Goal: Navigation & Orientation: Find specific page/section

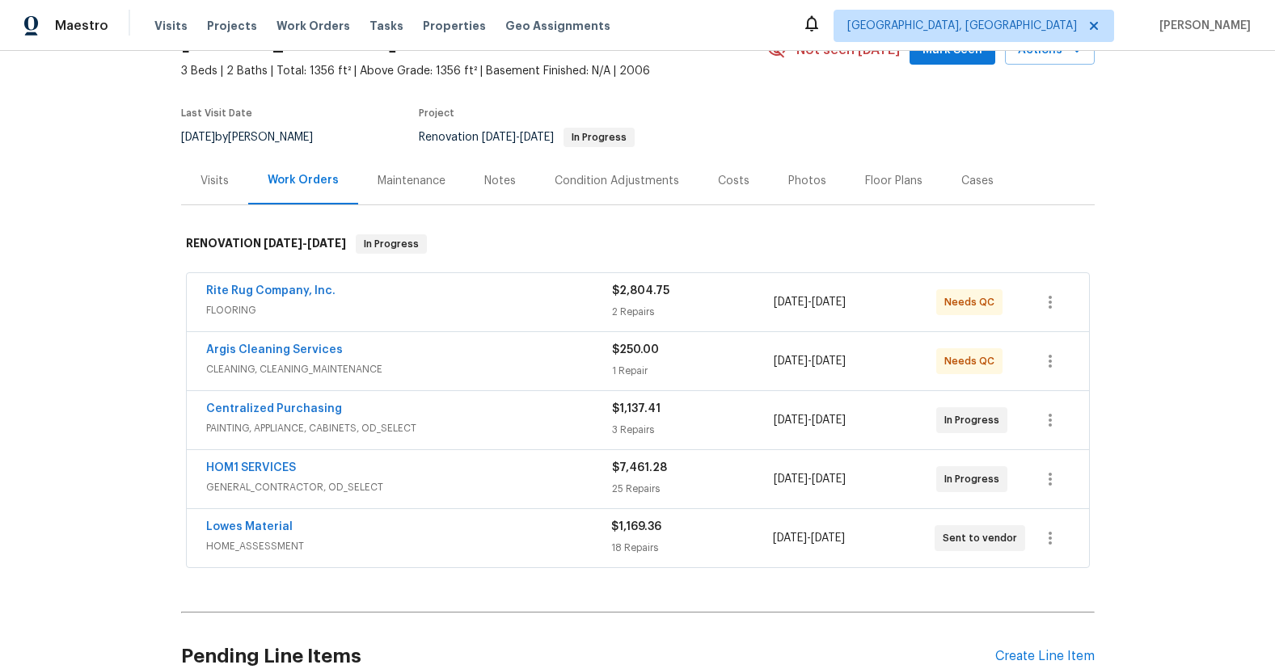
scroll to position [98, 0]
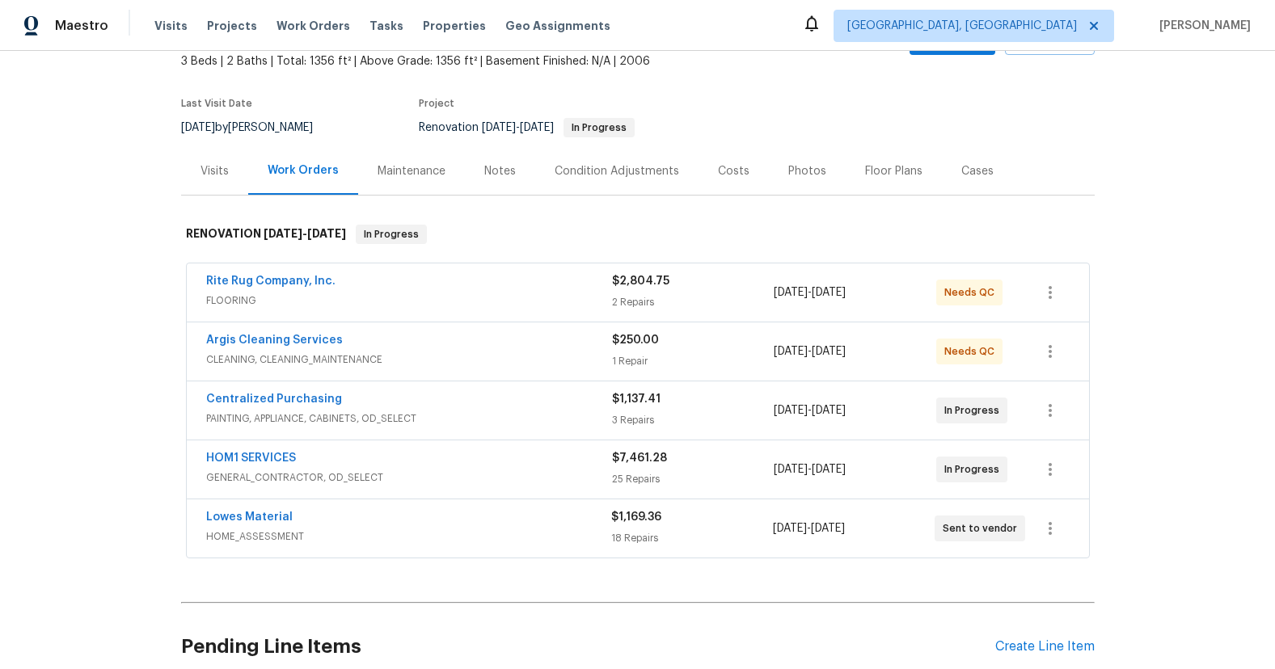
click at [492, 467] on div "HOM1 SERVICES" at bounding box center [409, 459] width 406 height 19
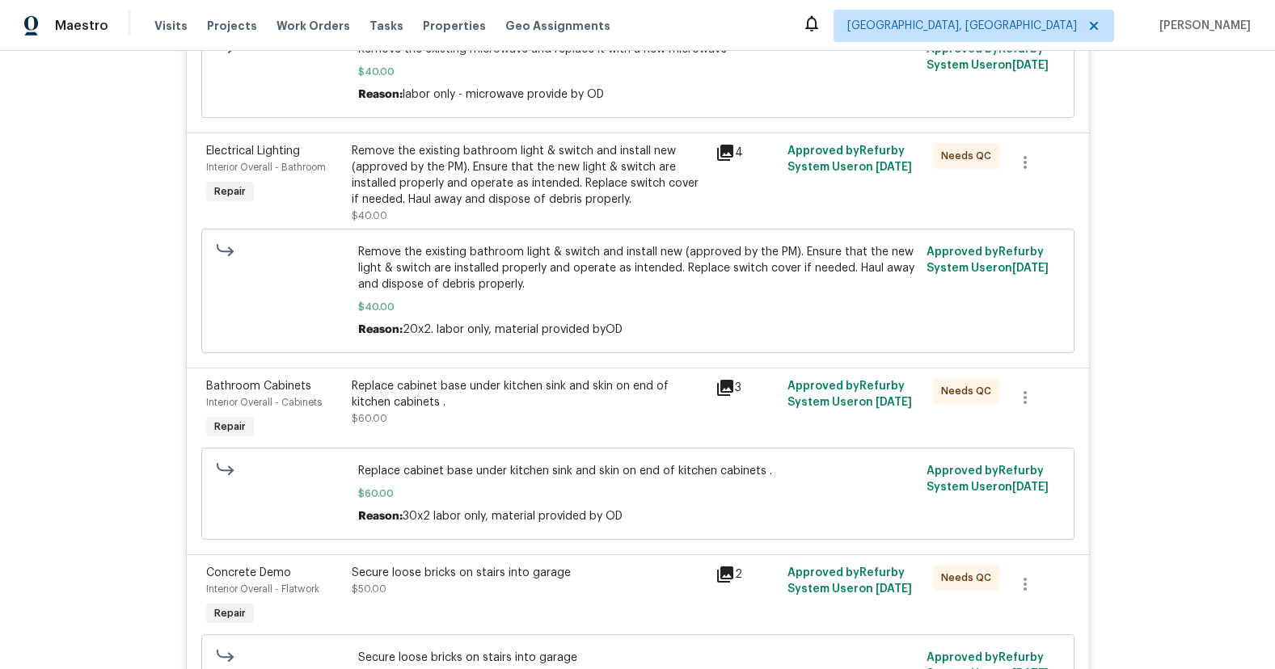
scroll to position [159, 0]
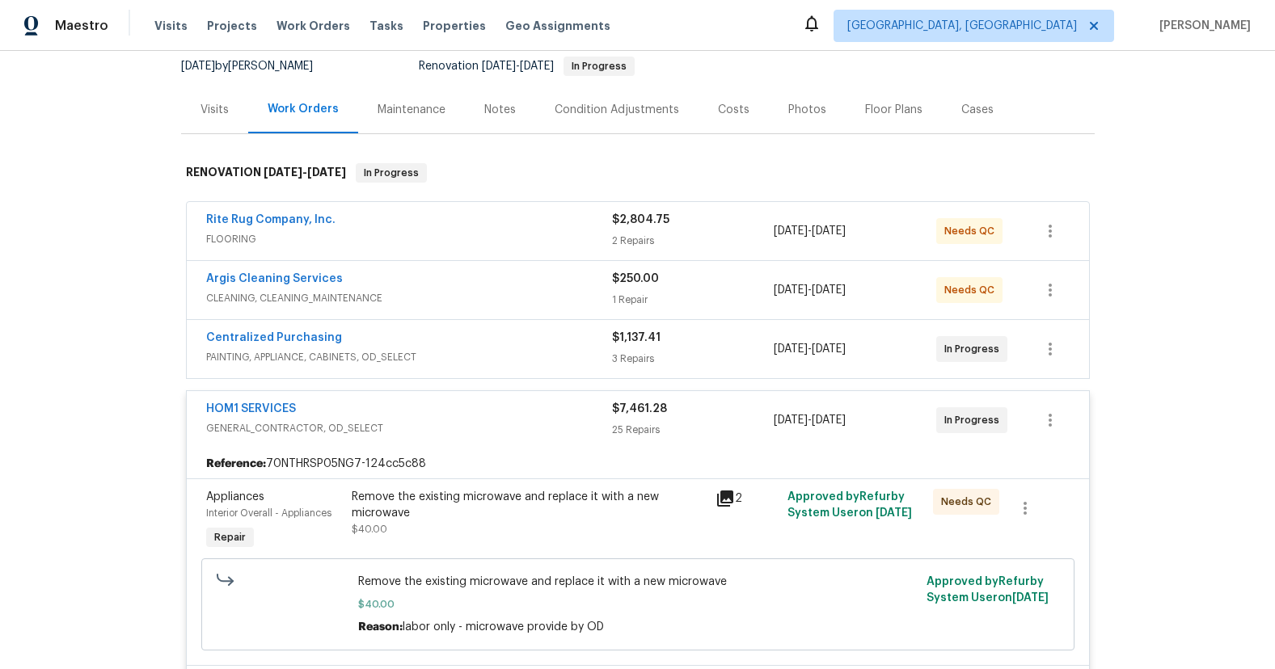
click at [507, 415] on div "HOM1 SERVICES" at bounding box center [409, 410] width 406 height 19
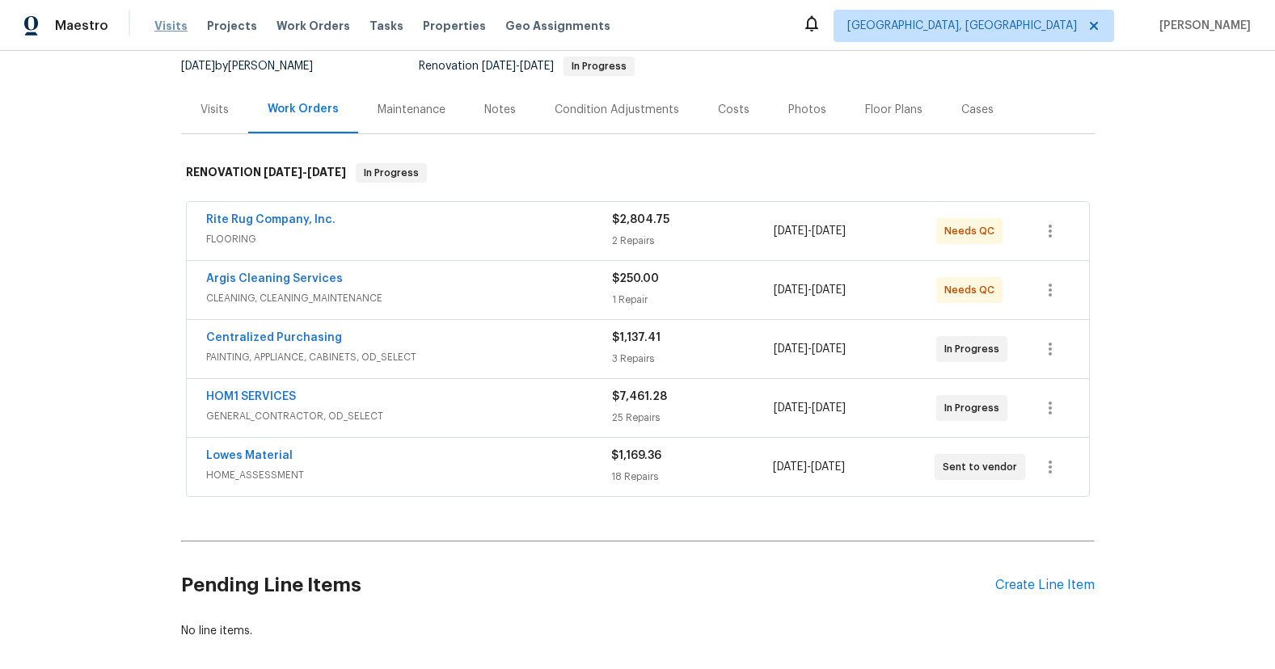
click at [167, 19] on span "Visits" at bounding box center [170, 26] width 33 height 16
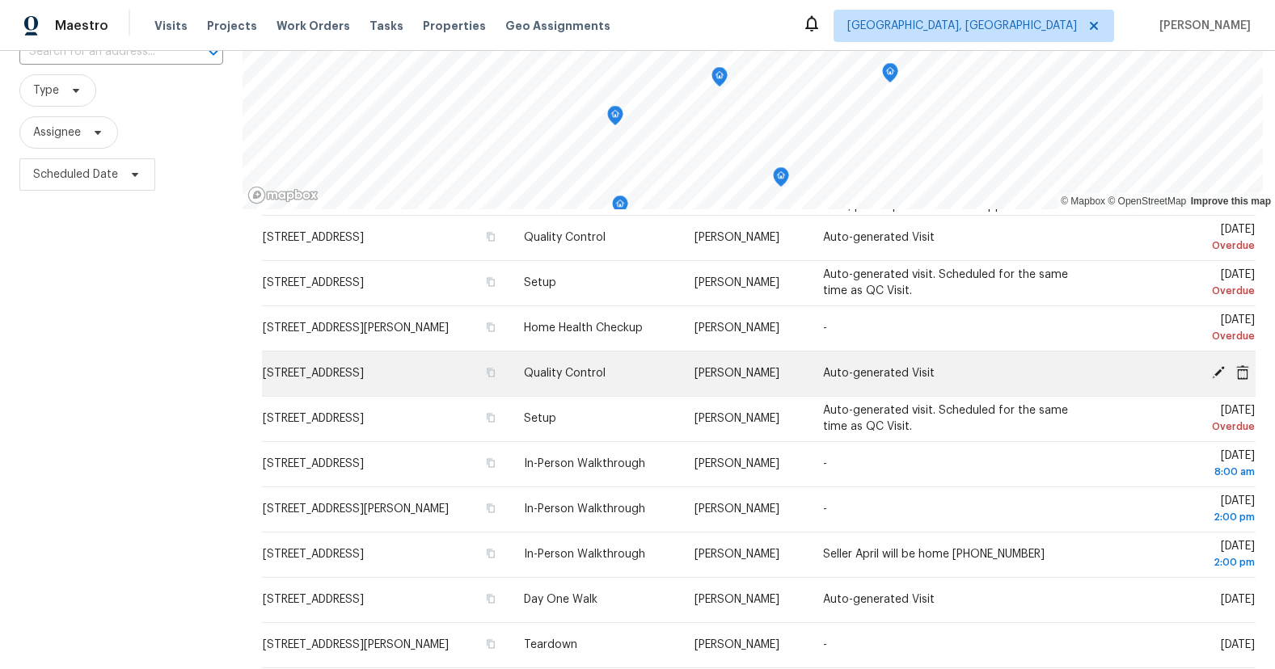
scroll to position [131, 0]
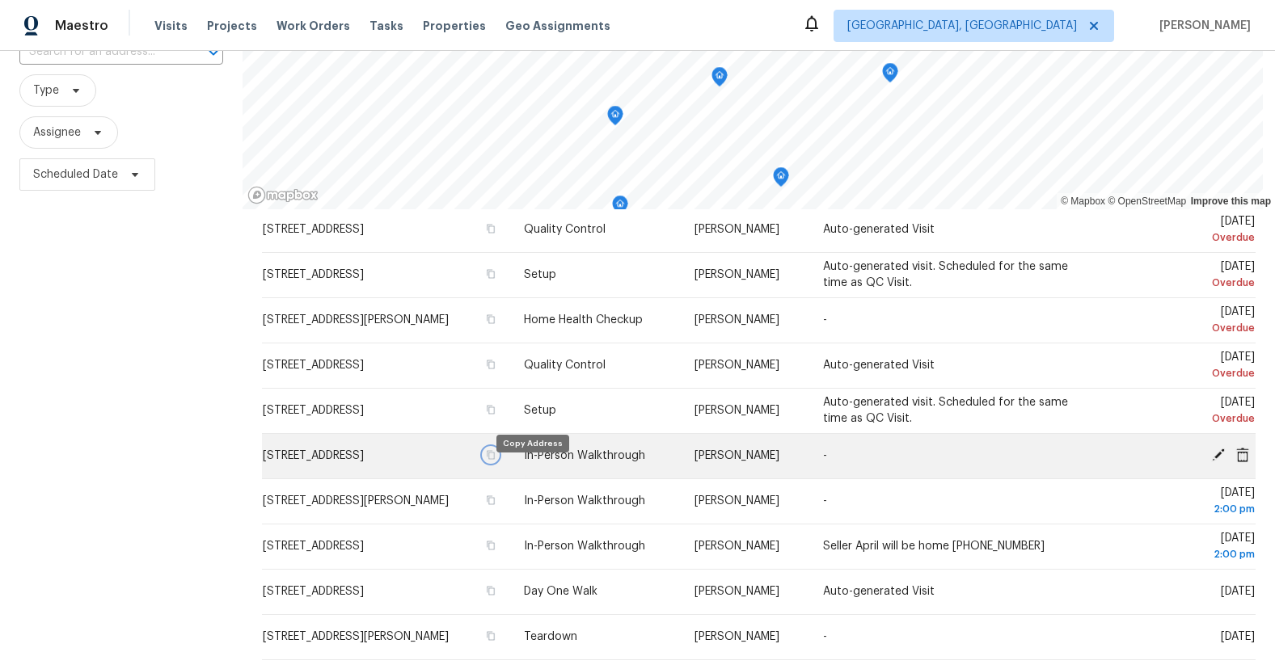
click at [495, 460] on icon "button" at bounding box center [491, 455] width 10 height 10
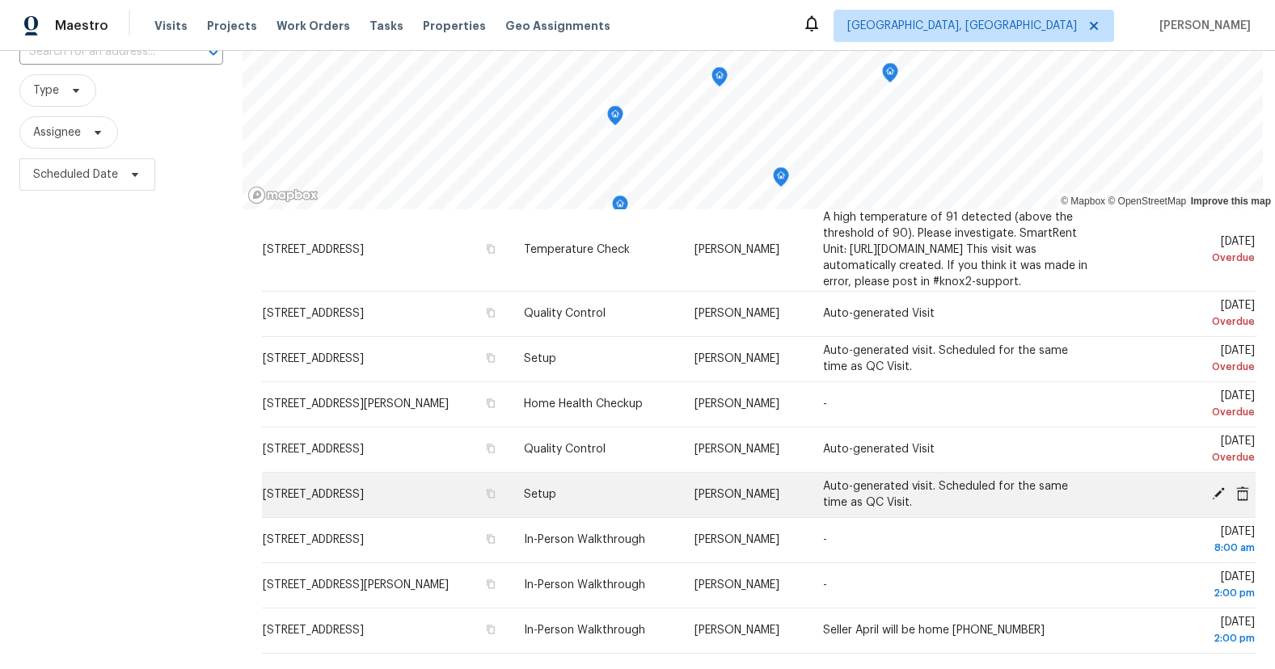
scroll to position [0, 0]
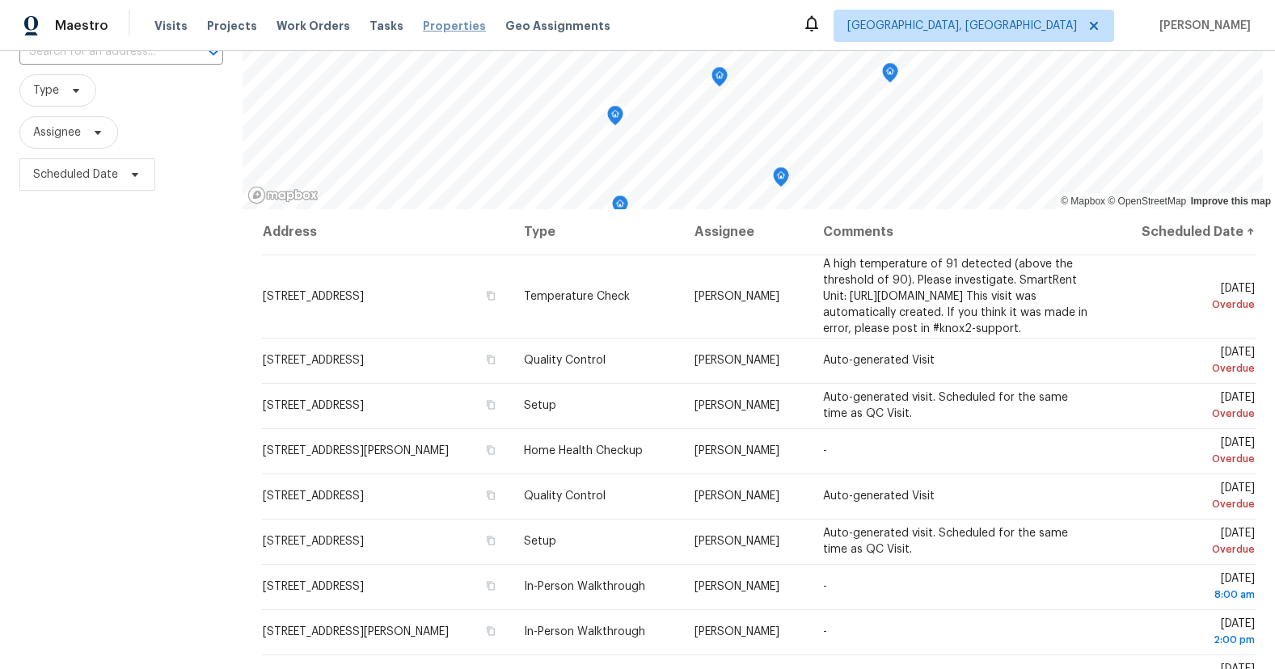
click at [423, 32] on span "Properties" at bounding box center [454, 26] width 63 height 16
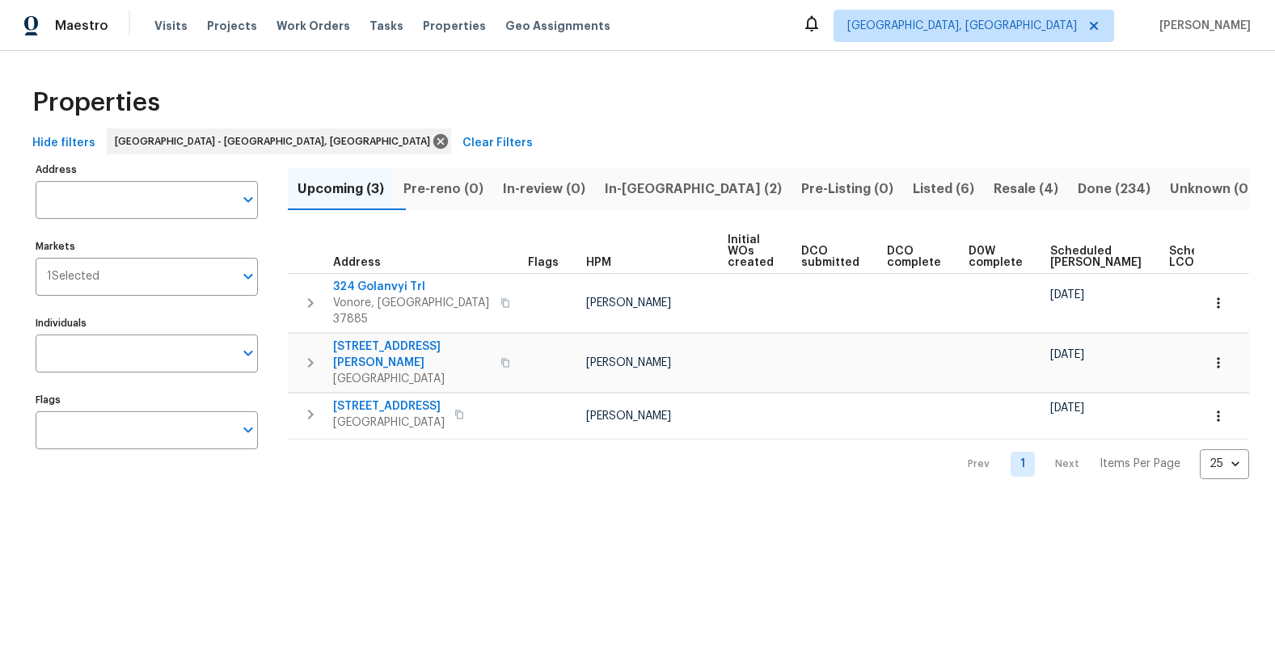
click at [993, 183] on span "Resale (4)" at bounding box center [1025, 189] width 65 height 23
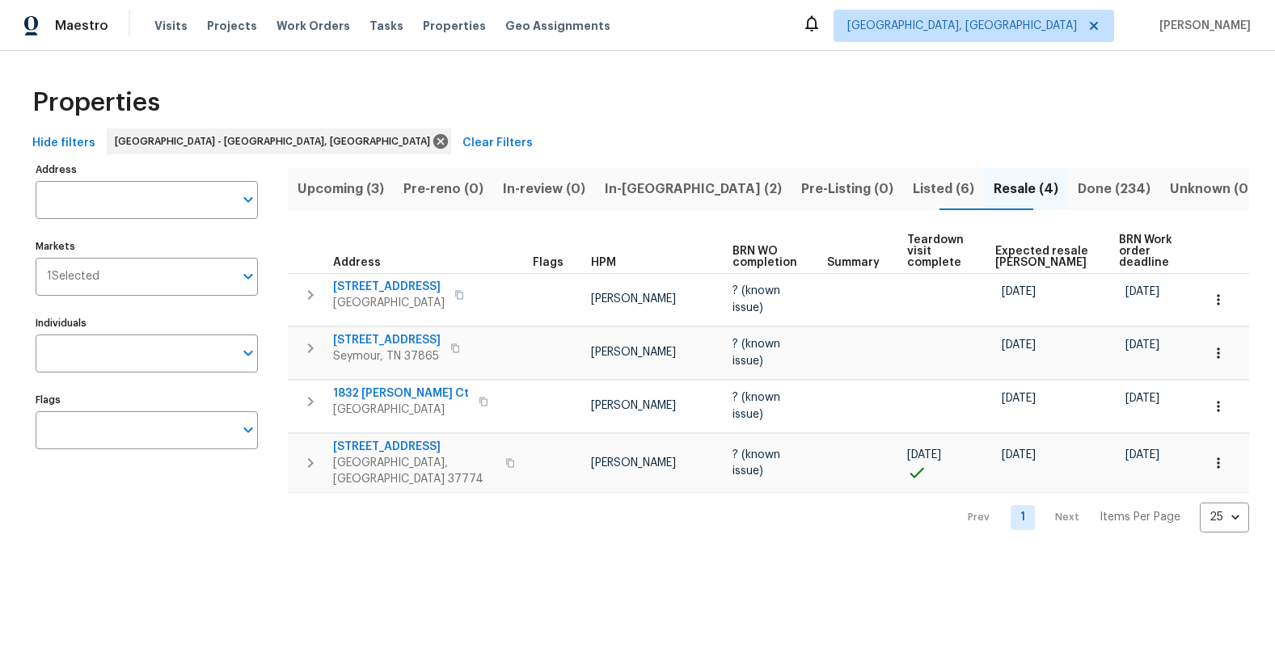
click at [913, 196] on span "Listed (6)" at bounding box center [943, 189] width 61 height 23
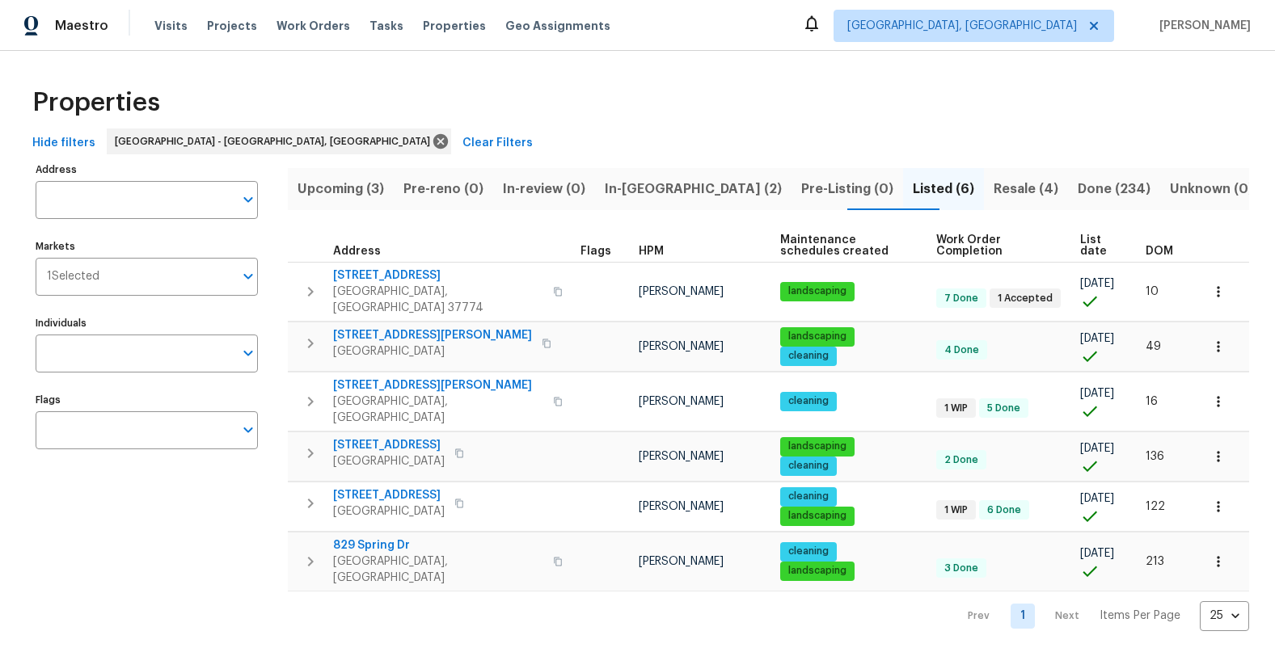
click at [874, 123] on div "Properties" at bounding box center [637, 103] width 1223 height 52
